Goal: Task Accomplishment & Management: Manage account settings

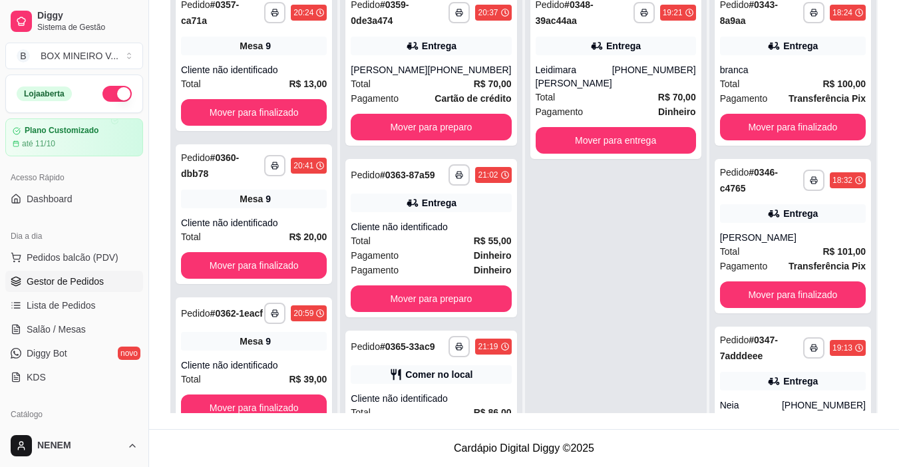
scroll to position [385, 0]
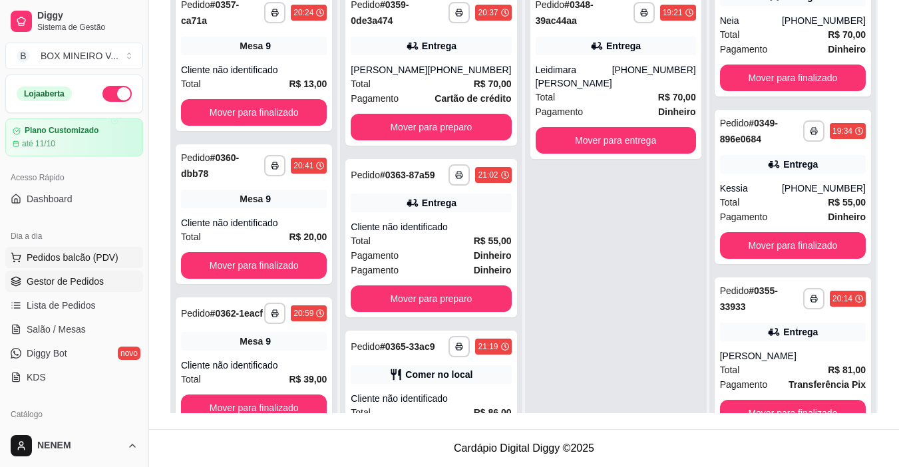
click at [58, 256] on span "Pedidos balcão (PDV)" at bounding box center [73, 257] width 92 height 13
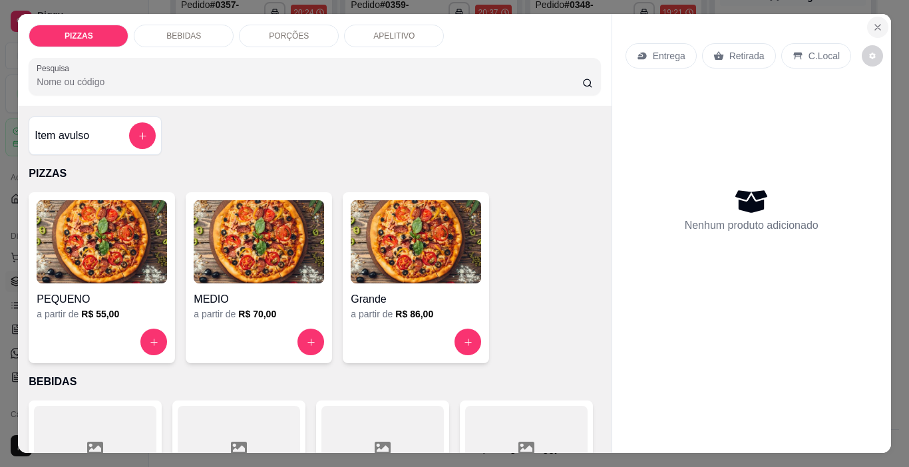
click at [875, 22] on icon "Close" at bounding box center [878, 27] width 11 height 11
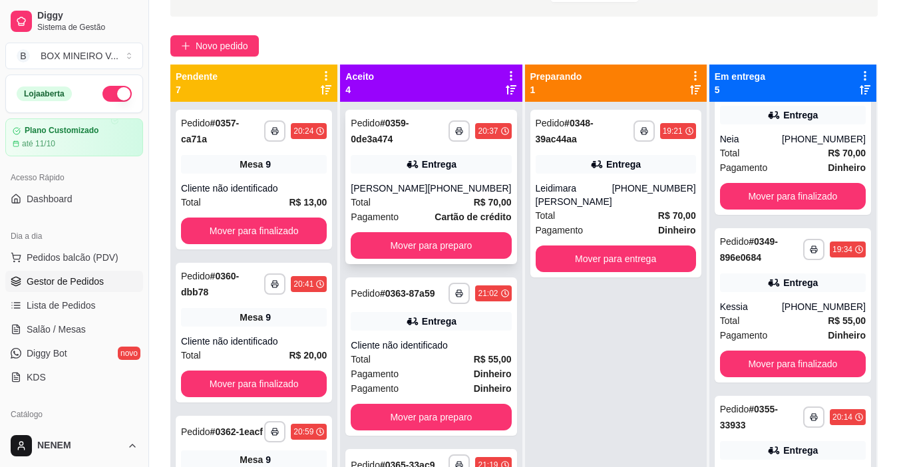
scroll to position [3, 0]
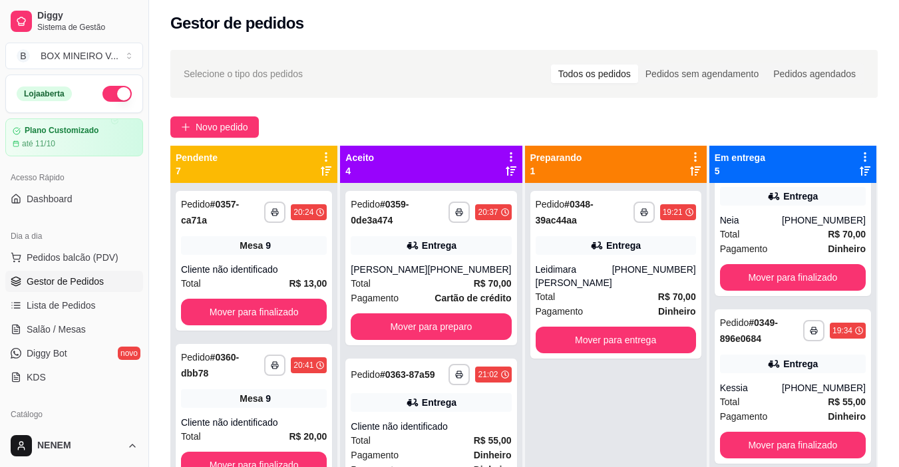
click at [66, 280] on span "Gestor de Pedidos" at bounding box center [65, 281] width 77 height 13
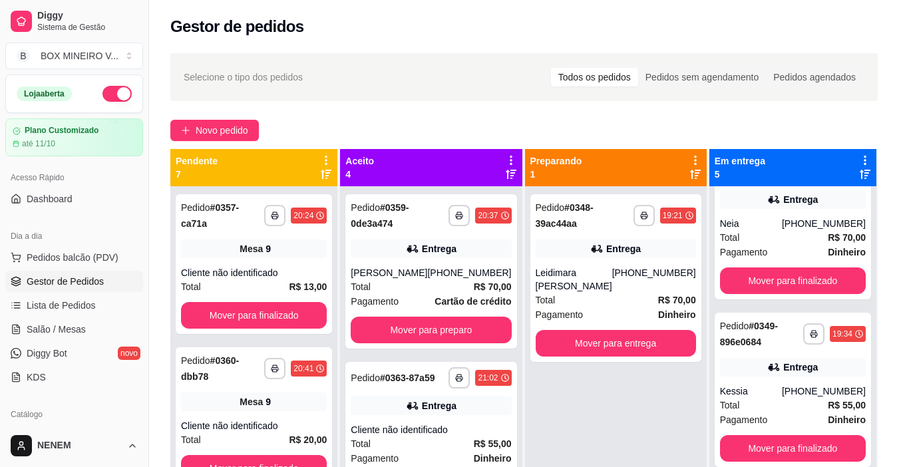
click at [72, 283] on span "Gestor de Pedidos" at bounding box center [65, 281] width 77 height 13
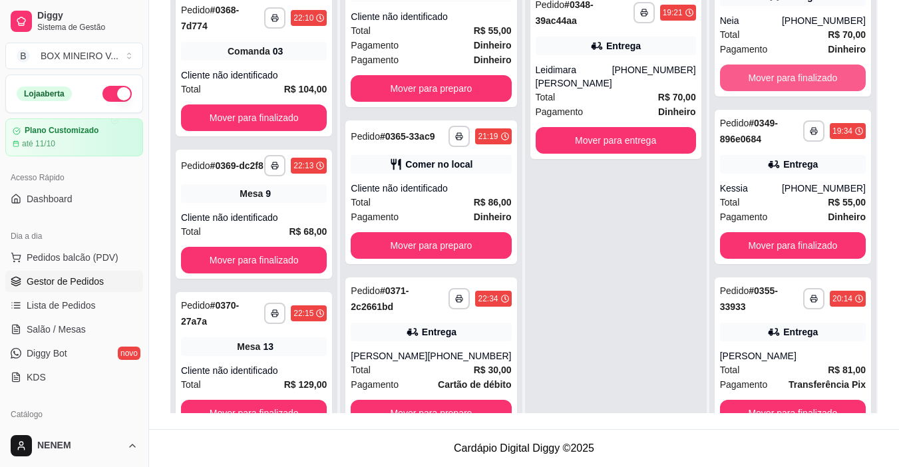
scroll to position [37, 0]
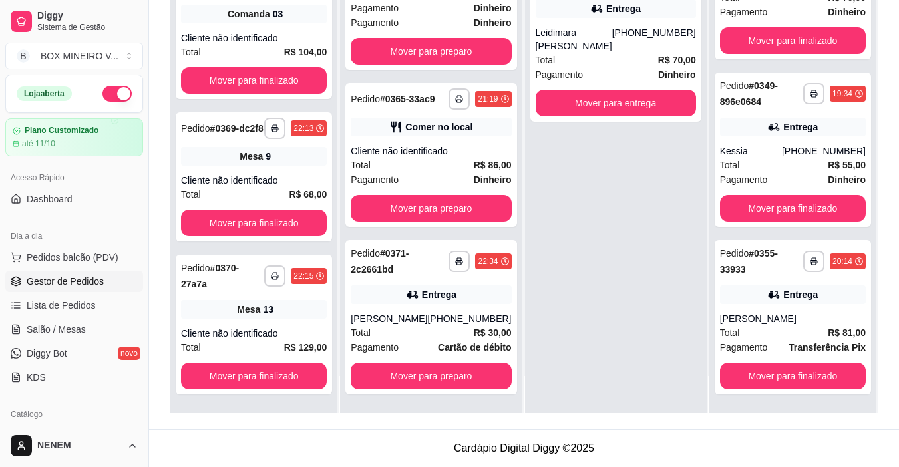
click at [65, 286] on span "Gestor de Pedidos" at bounding box center [65, 281] width 77 height 13
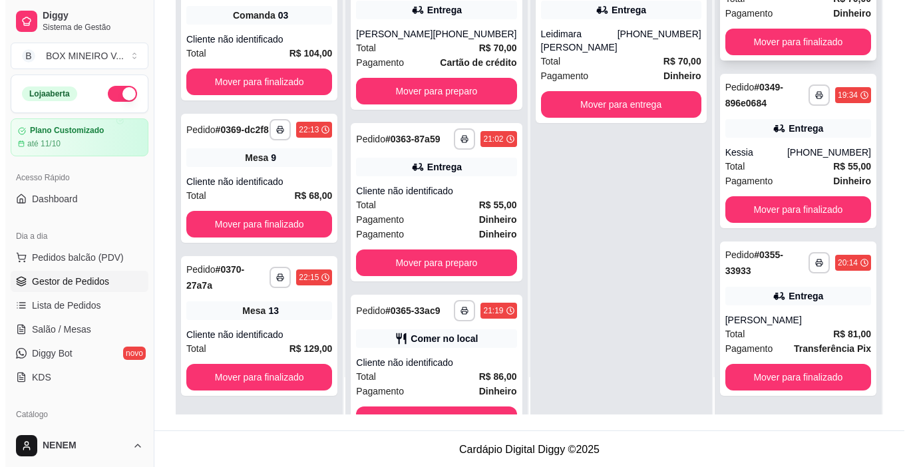
scroll to position [203, 0]
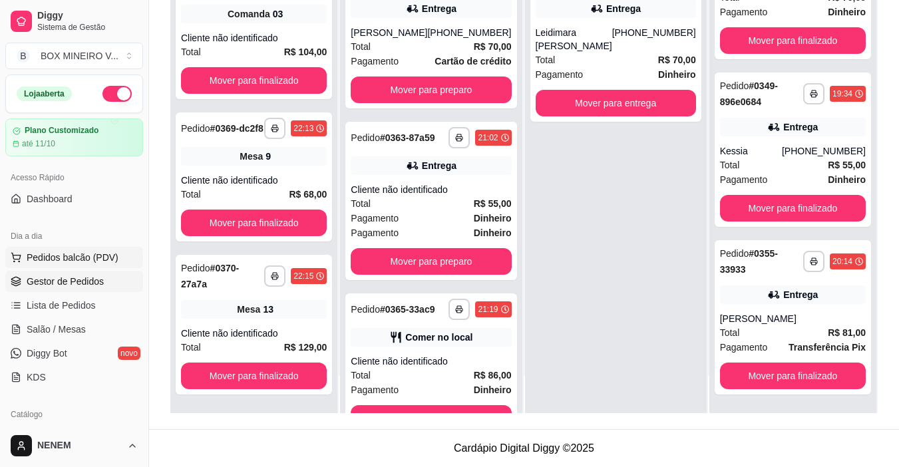
click at [67, 256] on span "Pedidos balcão (PDV)" at bounding box center [73, 257] width 92 height 13
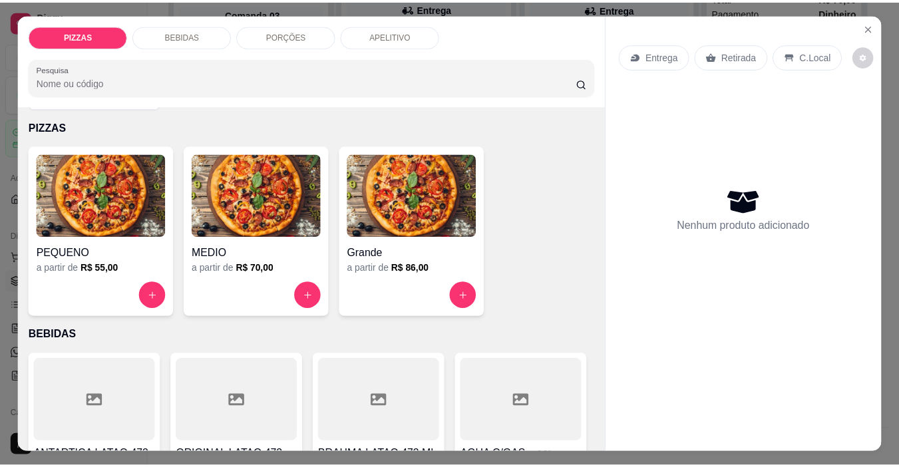
scroll to position [67, 0]
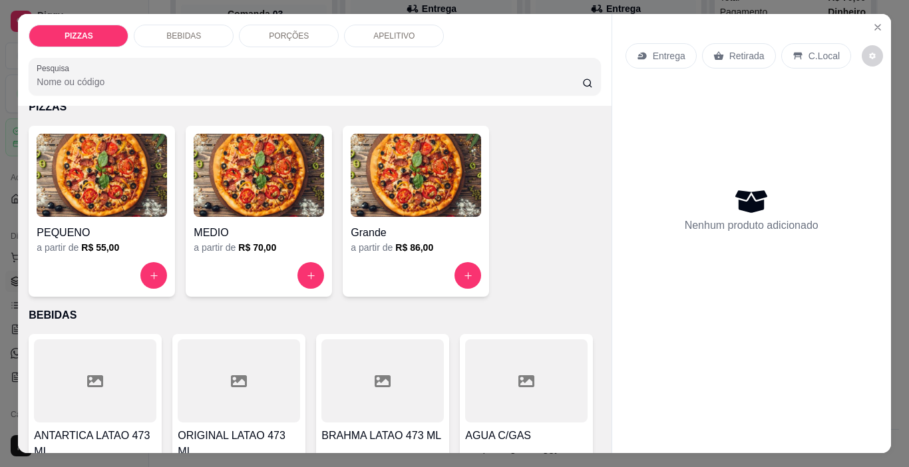
click at [653, 49] on p "Entrega" at bounding box center [669, 55] width 33 height 13
click at [5, 70] on div "PIZZAS BEBIDAS PORÇÕES APELITIVO Pesquisa Item avulso PIZZAS PEQUENO a partir d…" at bounding box center [454, 233] width 909 height 467
click at [3, 12] on div "PIZZAS BEBIDAS PORÇÕES APELITIVO Pesquisa Item avulso PIZZAS PEQUENO a partir d…" at bounding box center [454, 233] width 909 height 467
click at [867, 25] on button "Close" at bounding box center [877, 27] width 21 height 21
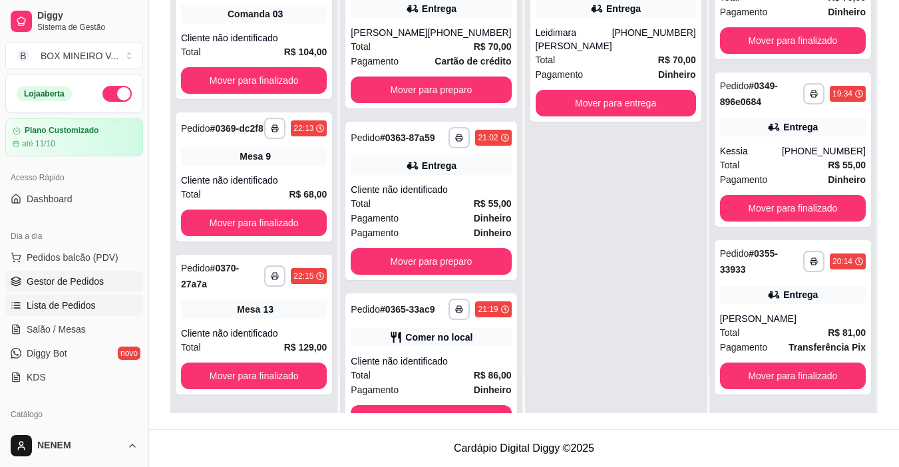
click at [49, 302] on span "Lista de Pedidos" at bounding box center [61, 305] width 69 height 13
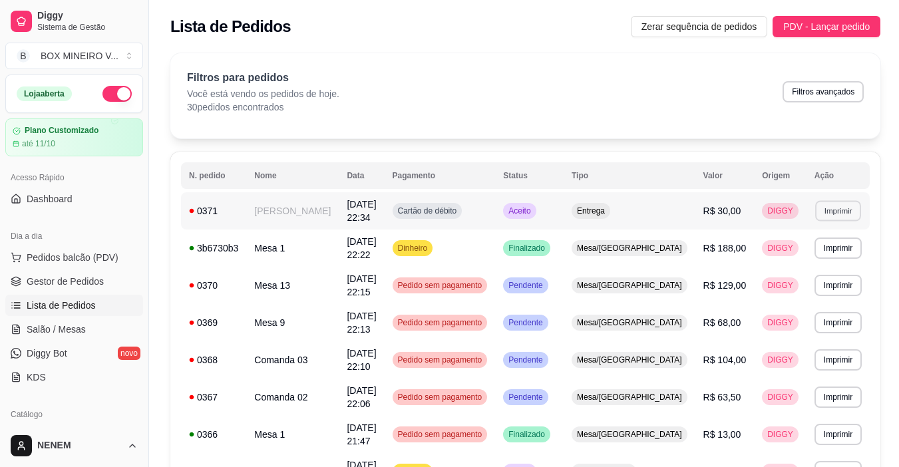
click at [840, 210] on button "Imprimir" at bounding box center [838, 210] width 46 height 21
click at [833, 208] on button "Imprimir" at bounding box center [838, 210] width 46 height 21
click at [833, 214] on button "Imprimir" at bounding box center [838, 210] width 47 height 21
click at [811, 257] on button "IMPRESSORA" at bounding box center [812, 257] width 97 height 21
click at [533, 211] on span "Aceito" at bounding box center [519, 211] width 27 height 11
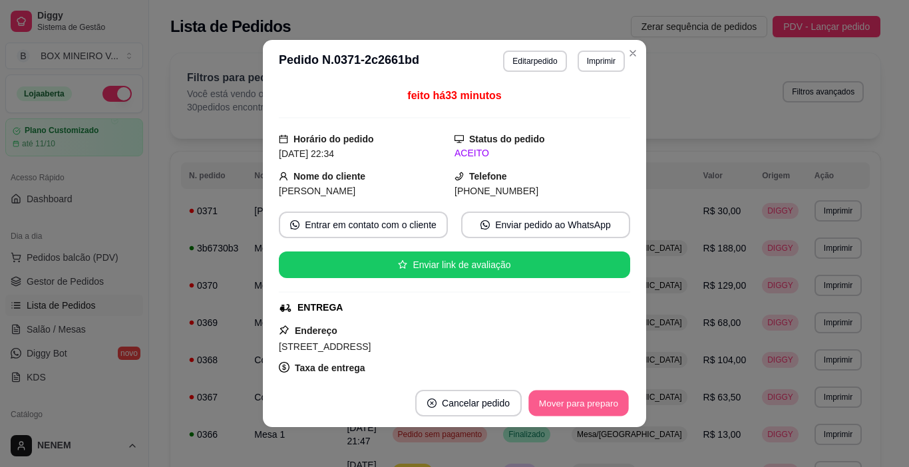
click at [564, 396] on button "Mover para preparo" at bounding box center [579, 404] width 100 height 26
click at [580, 394] on button "Mover para entrega" at bounding box center [579, 403] width 103 height 27
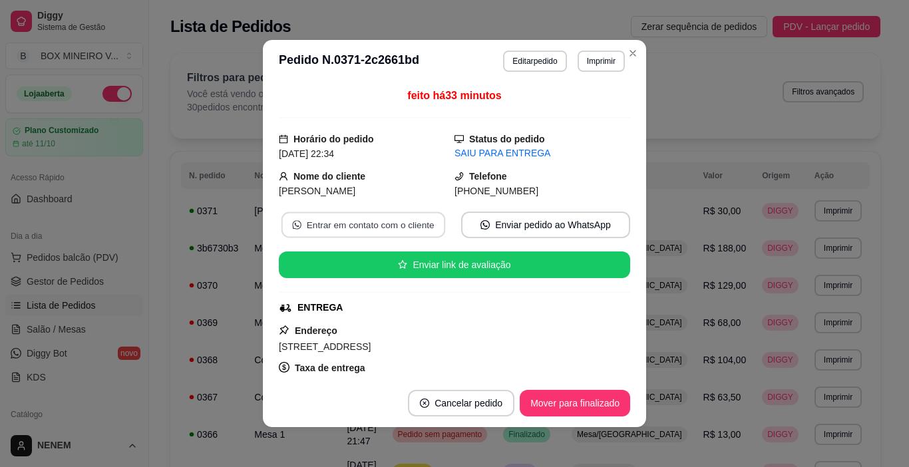
click at [358, 223] on button "Entrar em contato com o cliente" at bounding box center [364, 225] width 164 height 26
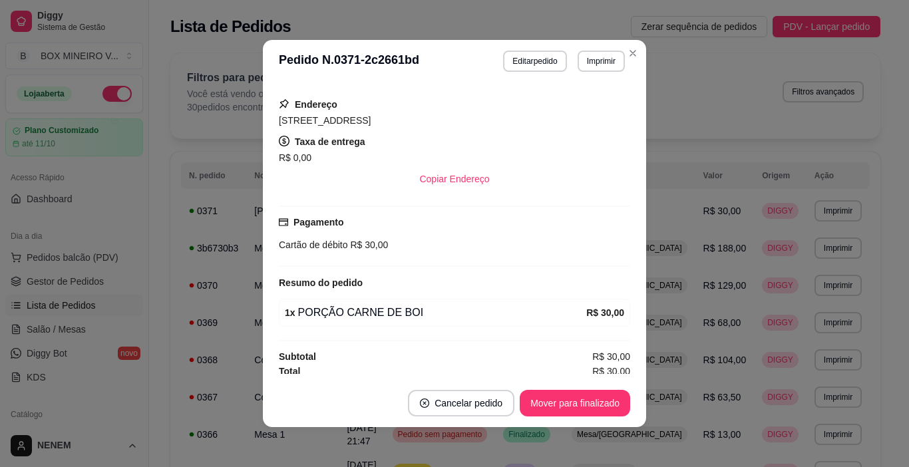
scroll to position [231, 0]
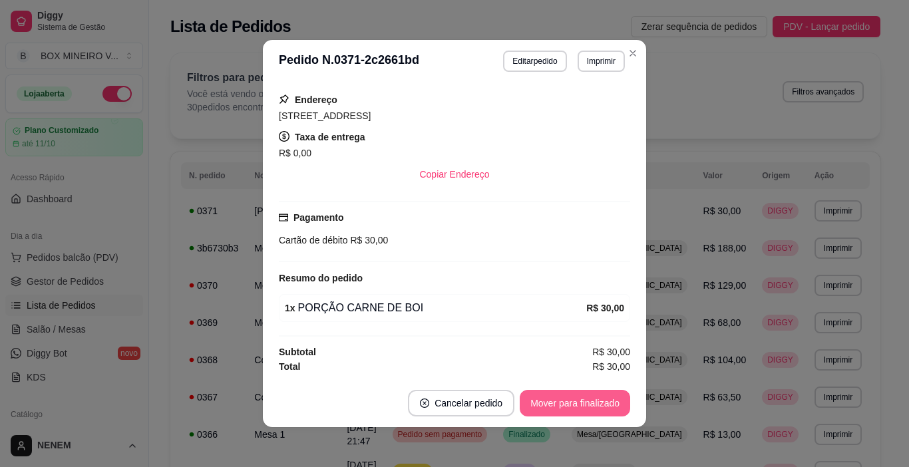
click at [593, 410] on button "Mover para finalizado" at bounding box center [575, 403] width 111 height 27
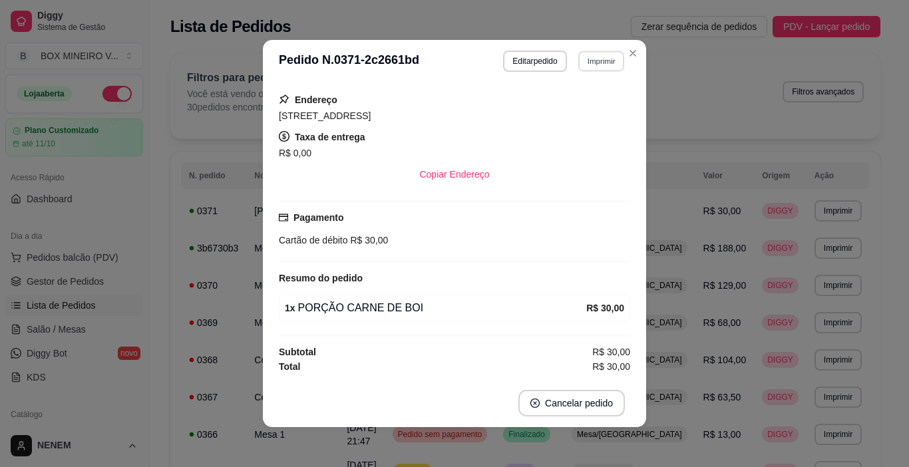
click at [603, 59] on button "Imprimir" at bounding box center [602, 61] width 46 height 21
click at [630, 57] on icon "Close" at bounding box center [633, 53] width 11 height 11
